Goal: Information Seeking & Learning: Learn about a topic

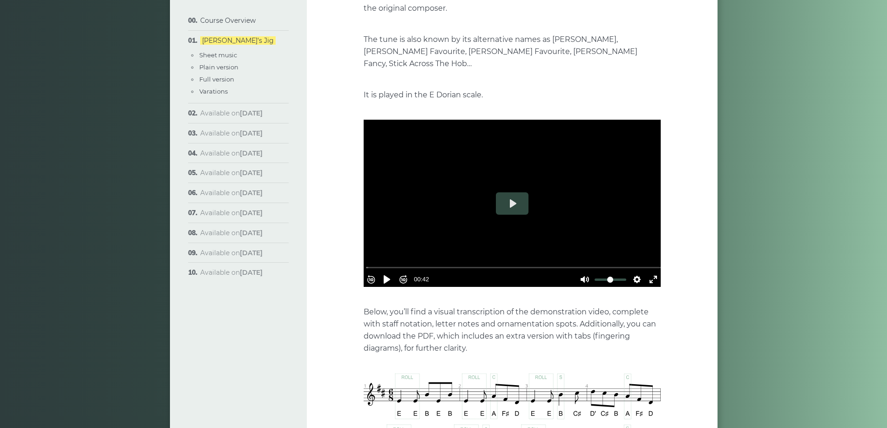
scroll to position [233, 0]
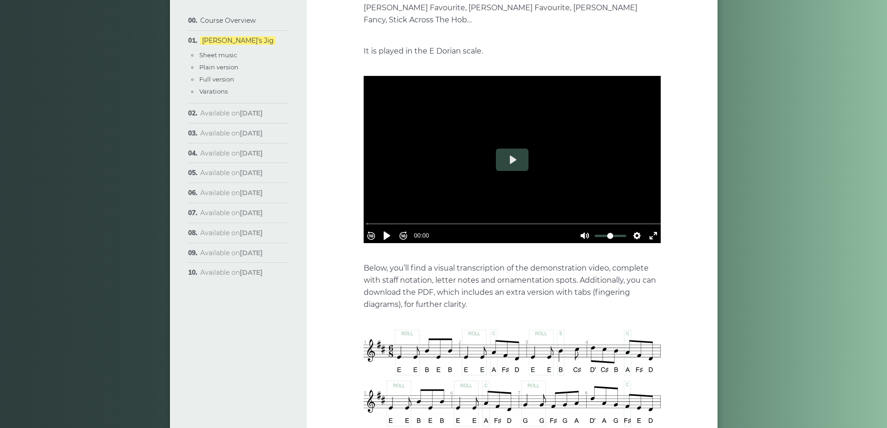
click at [513, 161] on div at bounding box center [512, 159] width 297 height 167
click at [527, 124] on div at bounding box center [512, 159] width 297 height 167
type input "*****"
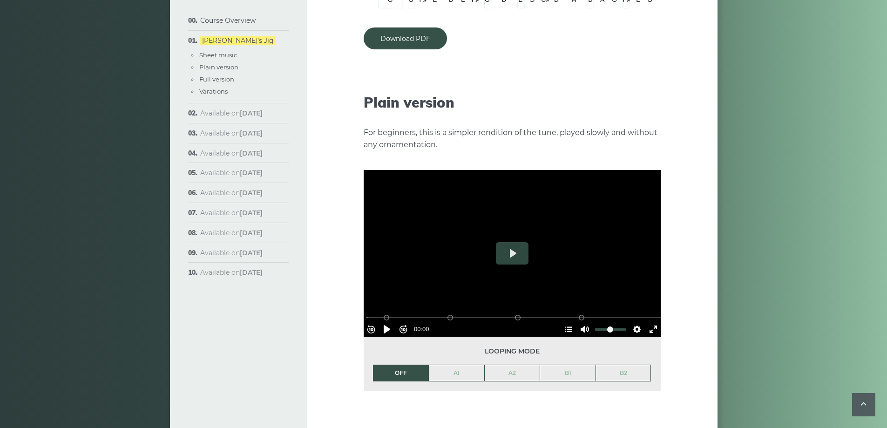
scroll to position [978, 0]
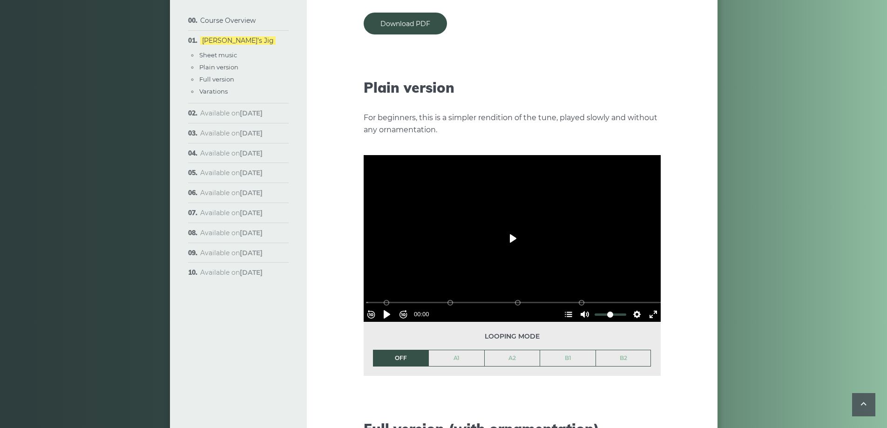
click at [510, 227] on button "Play" at bounding box center [512, 238] width 33 height 22
click at [462, 350] on link "A1" at bounding box center [456, 358] width 55 height 16
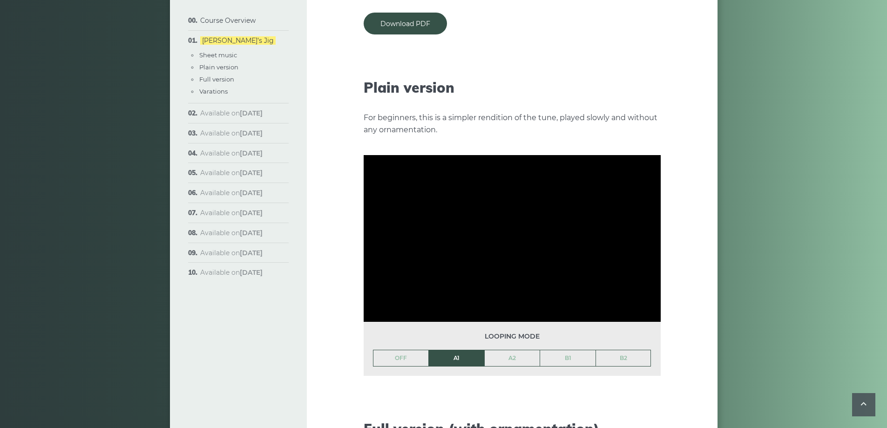
click at [526, 197] on div at bounding box center [512, 238] width 297 height 167
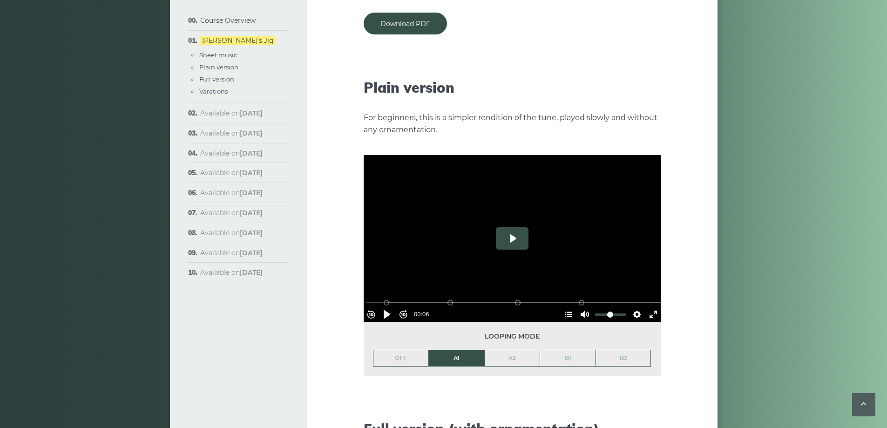
click at [496, 231] on button "Play" at bounding box center [512, 238] width 33 height 22
click at [498, 232] on div at bounding box center [512, 238] width 297 height 167
type input "*****"
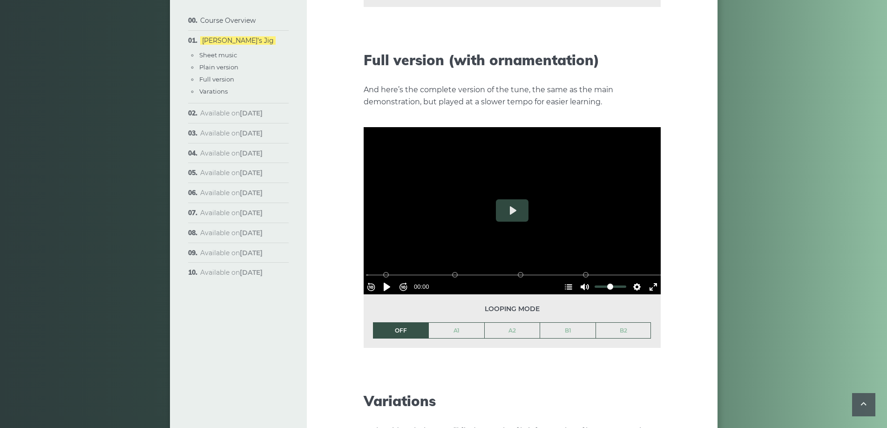
scroll to position [1350, 0]
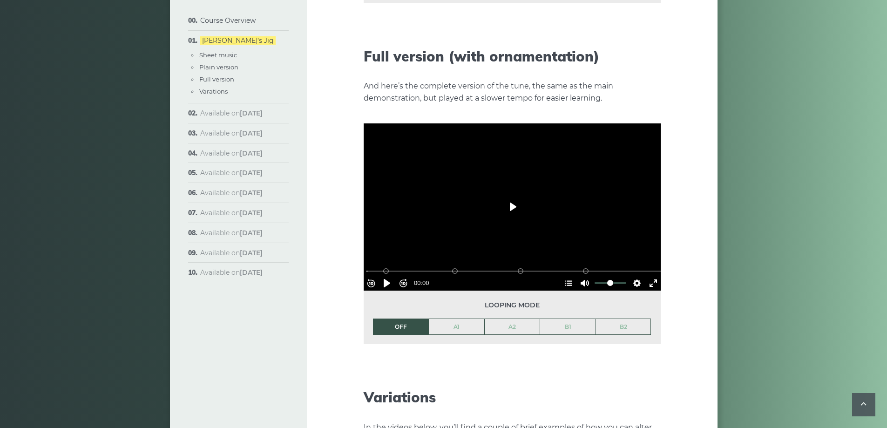
click at [512, 202] on button "Play" at bounding box center [512, 207] width 33 height 22
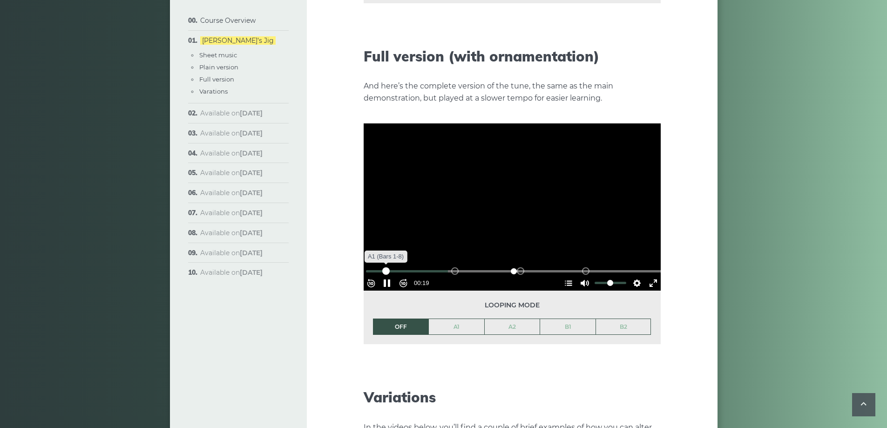
click at [390, 267] on div "A1 (Bars 1-8)" at bounding box center [385, 270] width 7 height 7
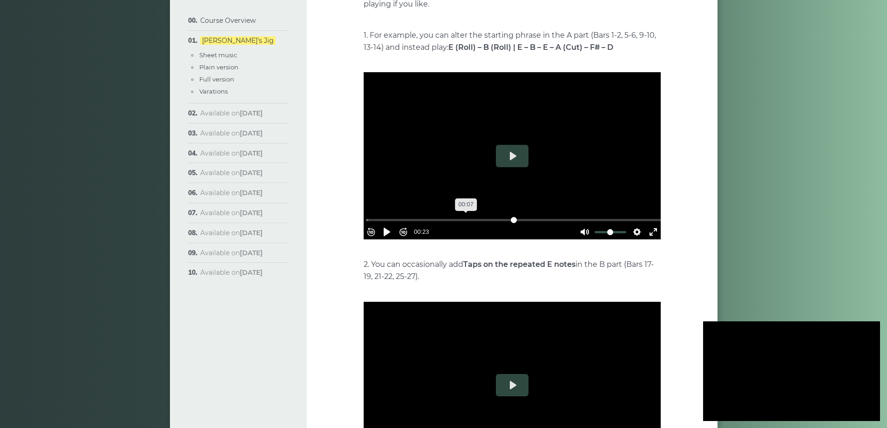
scroll to position [1770, 0]
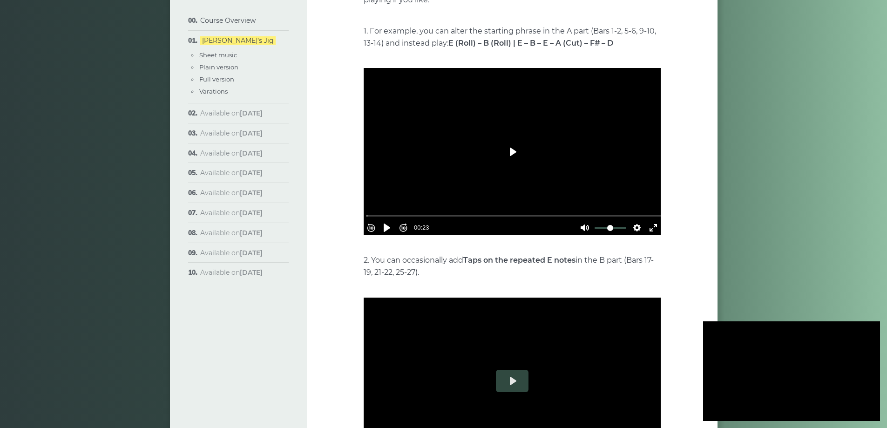
click at [509, 144] on button "Play" at bounding box center [512, 152] width 33 height 22
type input "*****"
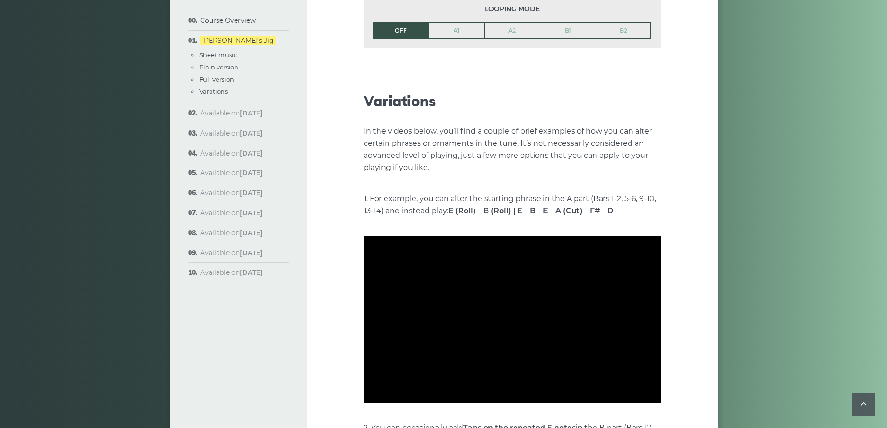
scroll to position [1741, 0]
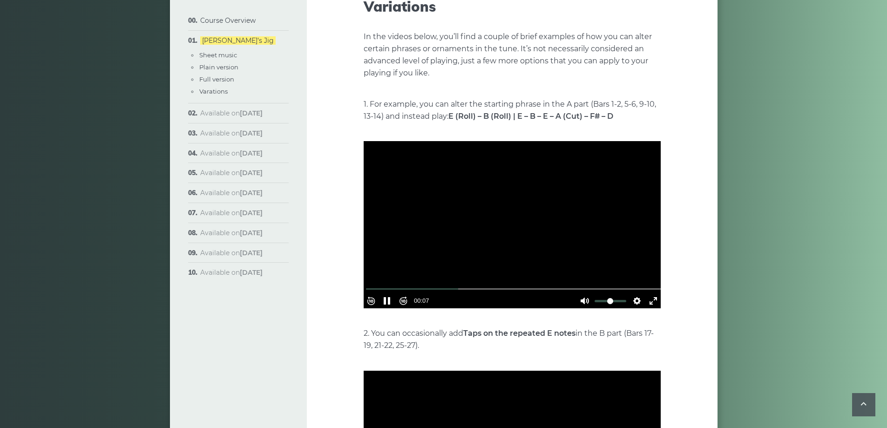
click at [452, 226] on div at bounding box center [512, 224] width 297 height 167
type input "*****"
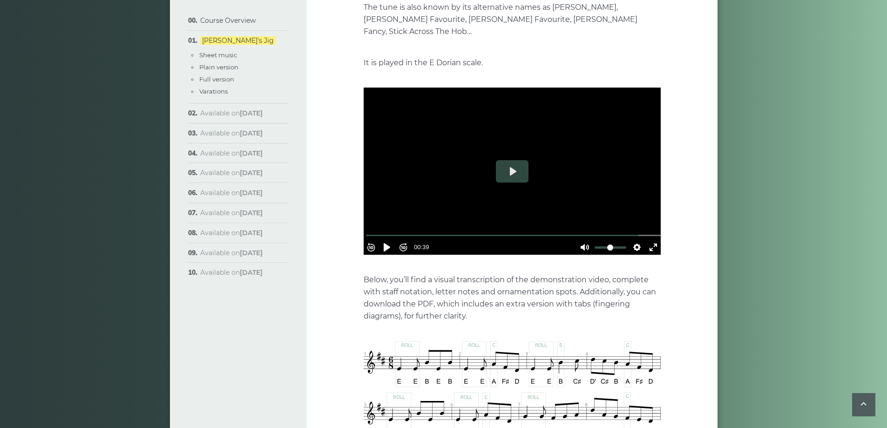
scroll to position [204, 0]
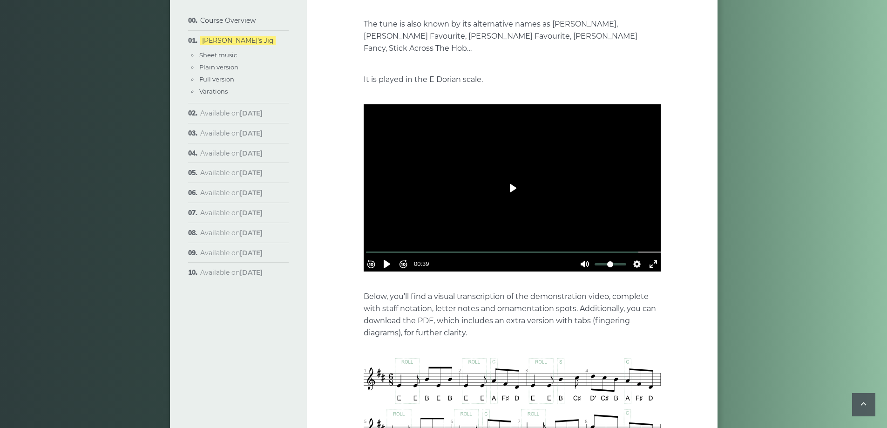
click at [503, 179] on button "Play" at bounding box center [512, 188] width 33 height 22
click at [383, 248] on input "Seek" at bounding box center [514, 252] width 296 height 9
click at [491, 169] on div at bounding box center [512, 187] width 297 height 167
type input "*****"
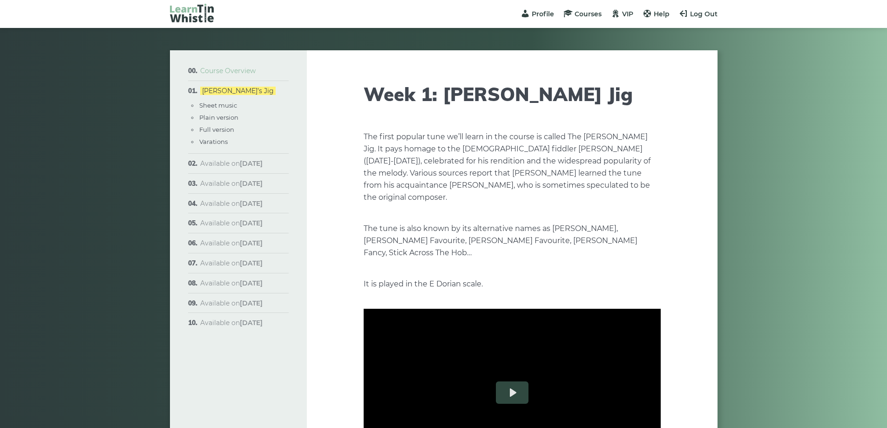
click at [228, 67] on link "Course Overview" at bounding box center [227, 71] width 55 height 8
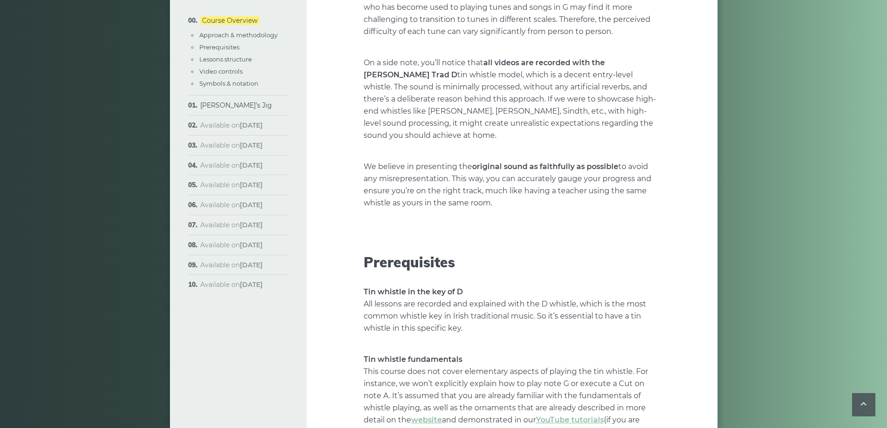
scroll to position [792, 0]
